Goal: Navigation & Orientation: Find specific page/section

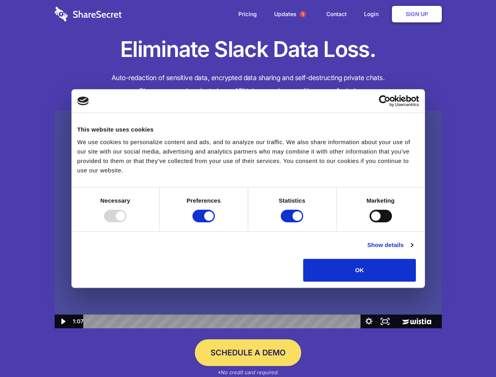
click at [248, 188] on img at bounding box center [248, 220] width 387 height 218
click at [126, 222] on div at bounding box center [115, 216] width 22 height 13
click at [215, 222] on input "Preferences" at bounding box center [203, 216] width 22 height 13
checkbox input "false"
click at [293, 222] on input "Statistics" at bounding box center [292, 216] width 22 height 13
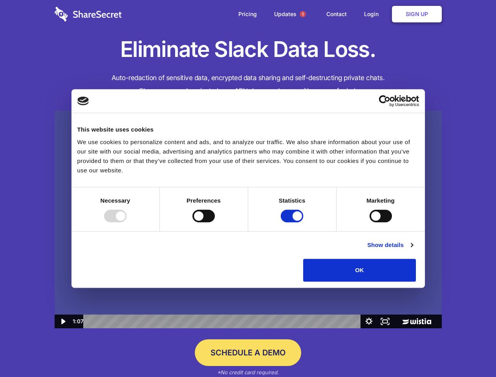
checkbox input "false"
click at [369, 222] on input "Marketing" at bounding box center [380, 216] width 22 height 13
checkbox input "true"
click at [412, 250] on link "Show details" at bounding box center [390, 244] width 46 height 9
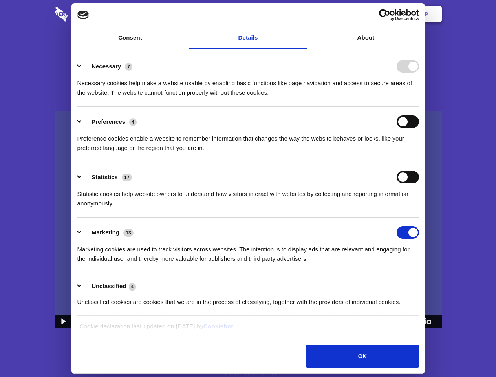
click at [419, 107] on li "Necessary 7 Necessary cookies help make a website usable by enabling basic func…" at bounding box center [247, 78] width 341 height 55
click at [302, 14] on span "1" at bounding box center [302, 14] width 6 height 6
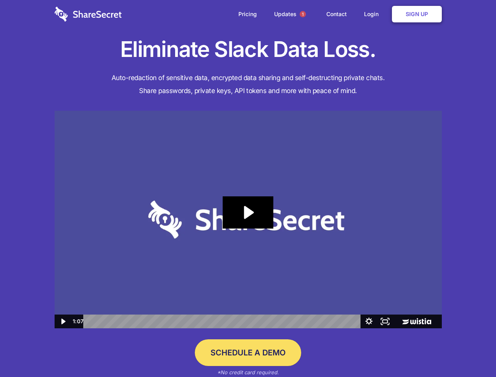
click at [248, 219] on icon "Play Video: Sharesecret Slack Extension" at bounding box center [248, 212] width 50 height 32
